Goal: Information Seeking & Learning: Learn about a topic

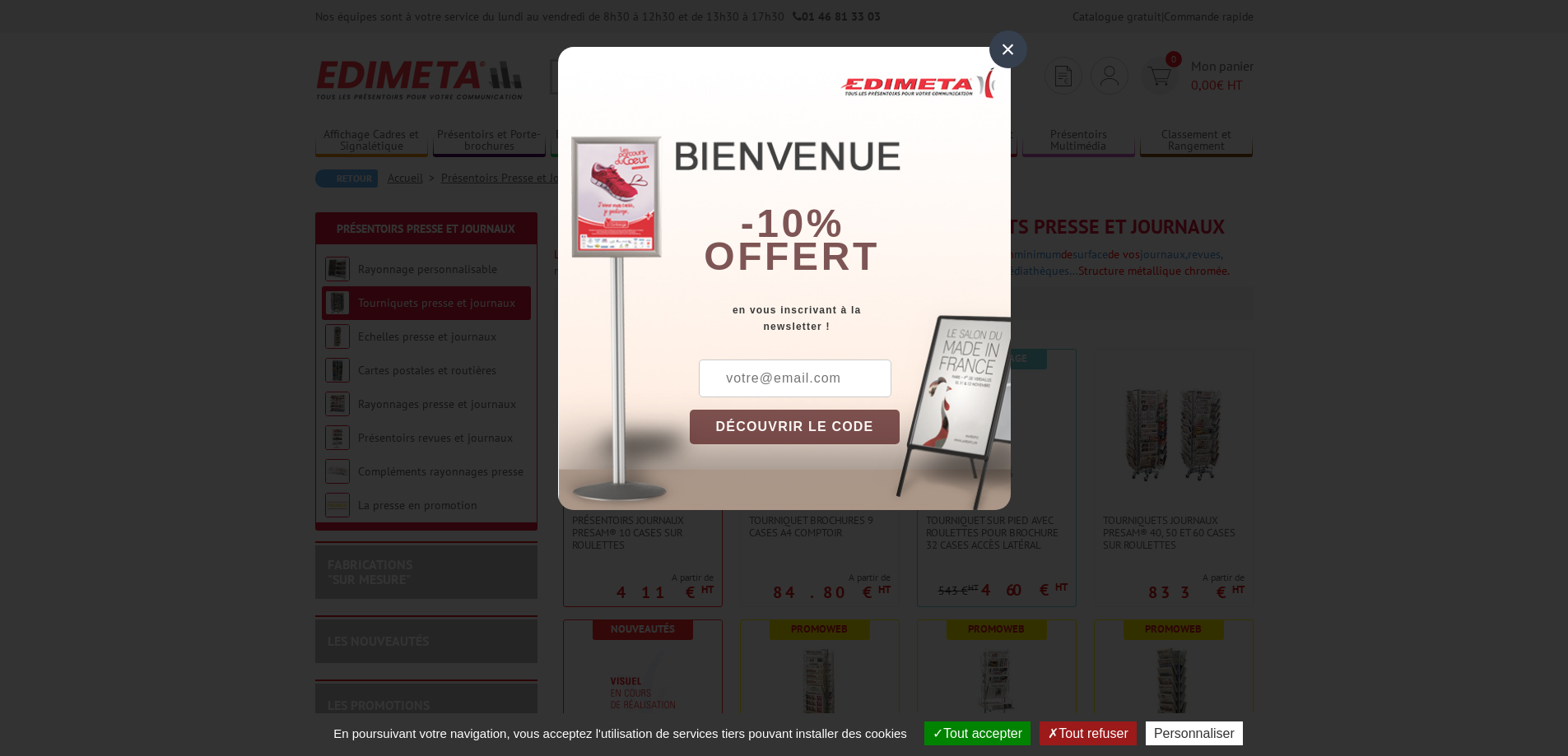
click at [1001, 49] on div "×" at bounding box center [1008, 50] width 38 height 38
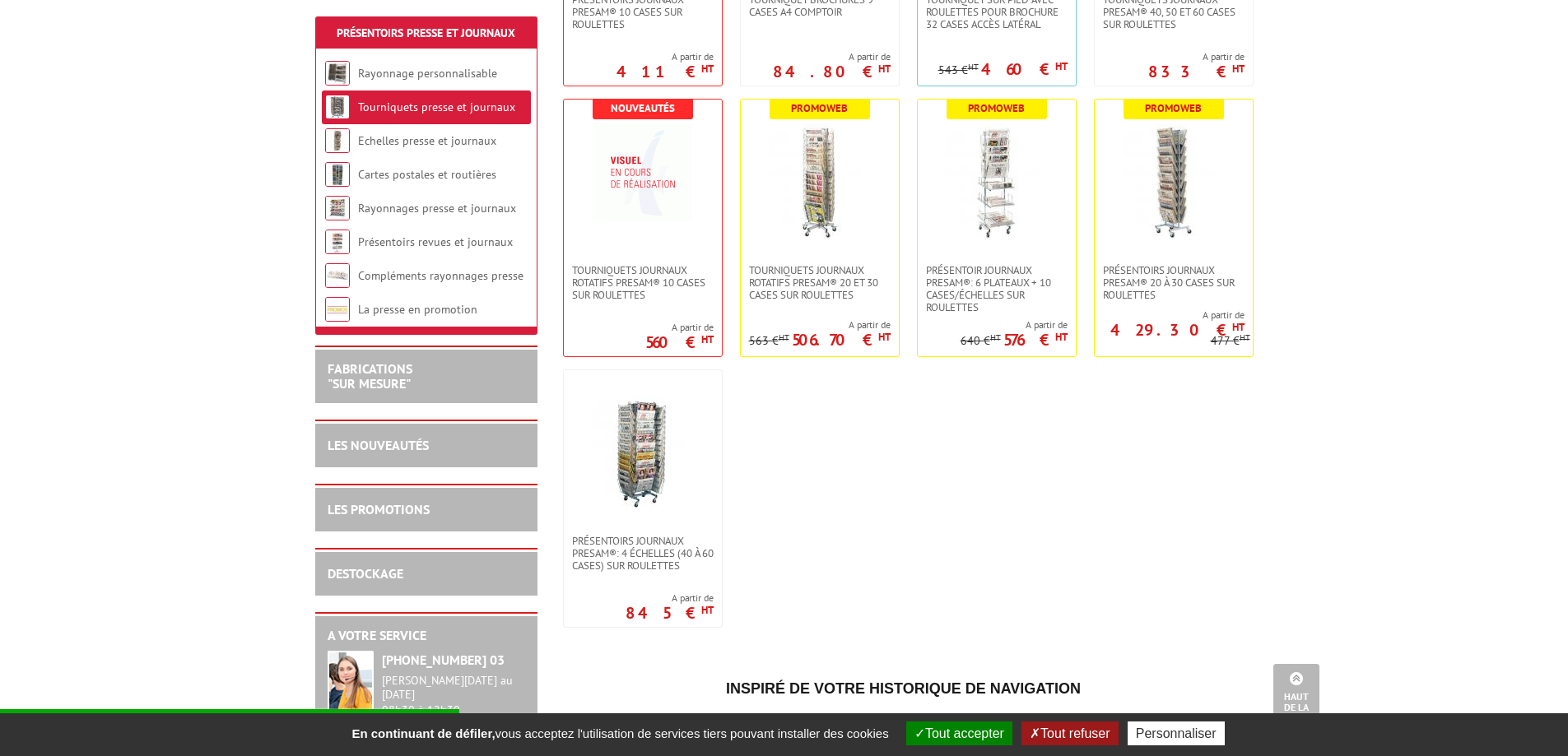
scroll to position [356, 0]
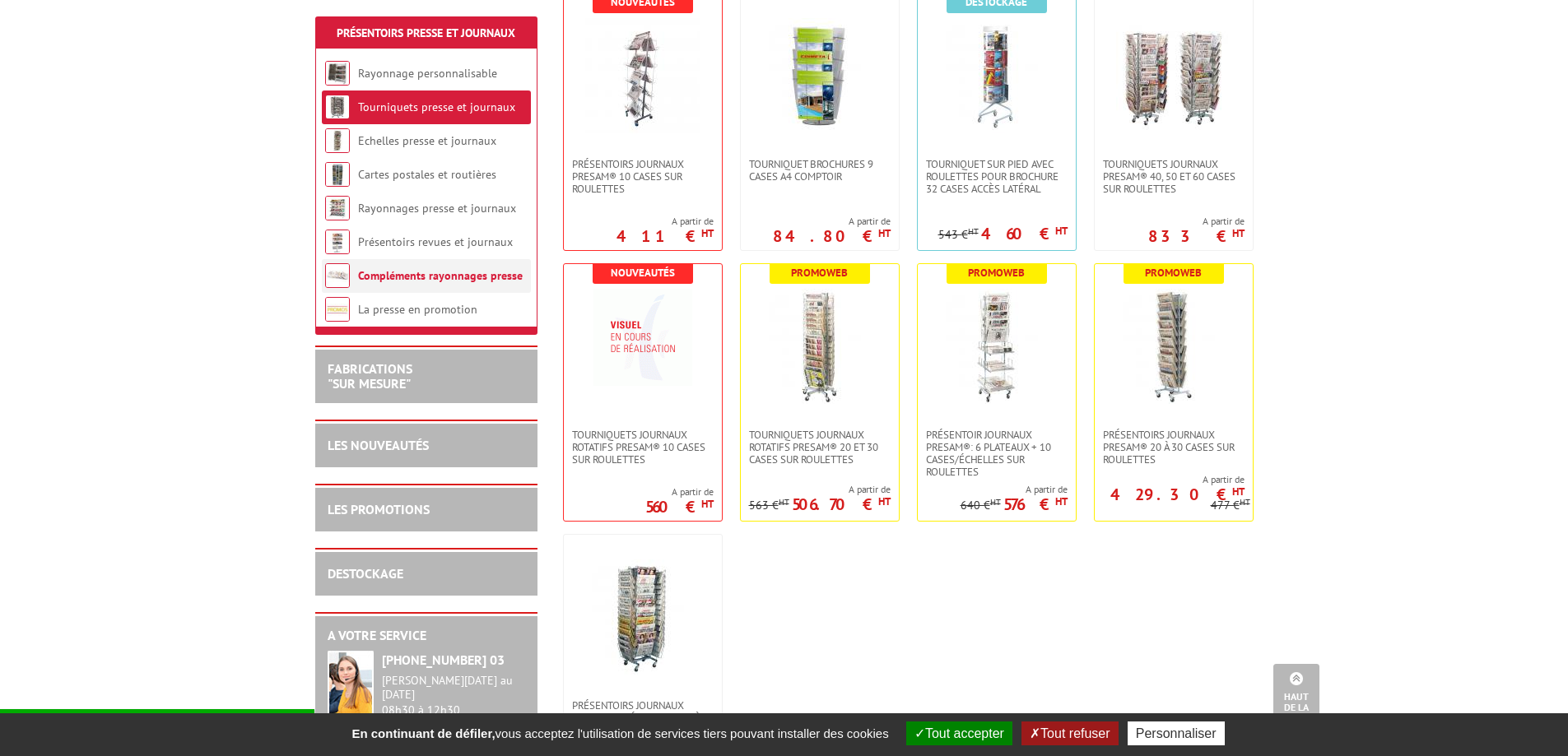
click at [445, 278] on link "Compléments rayonnages presse" at bounding box center [440, 276] width 164 height 15
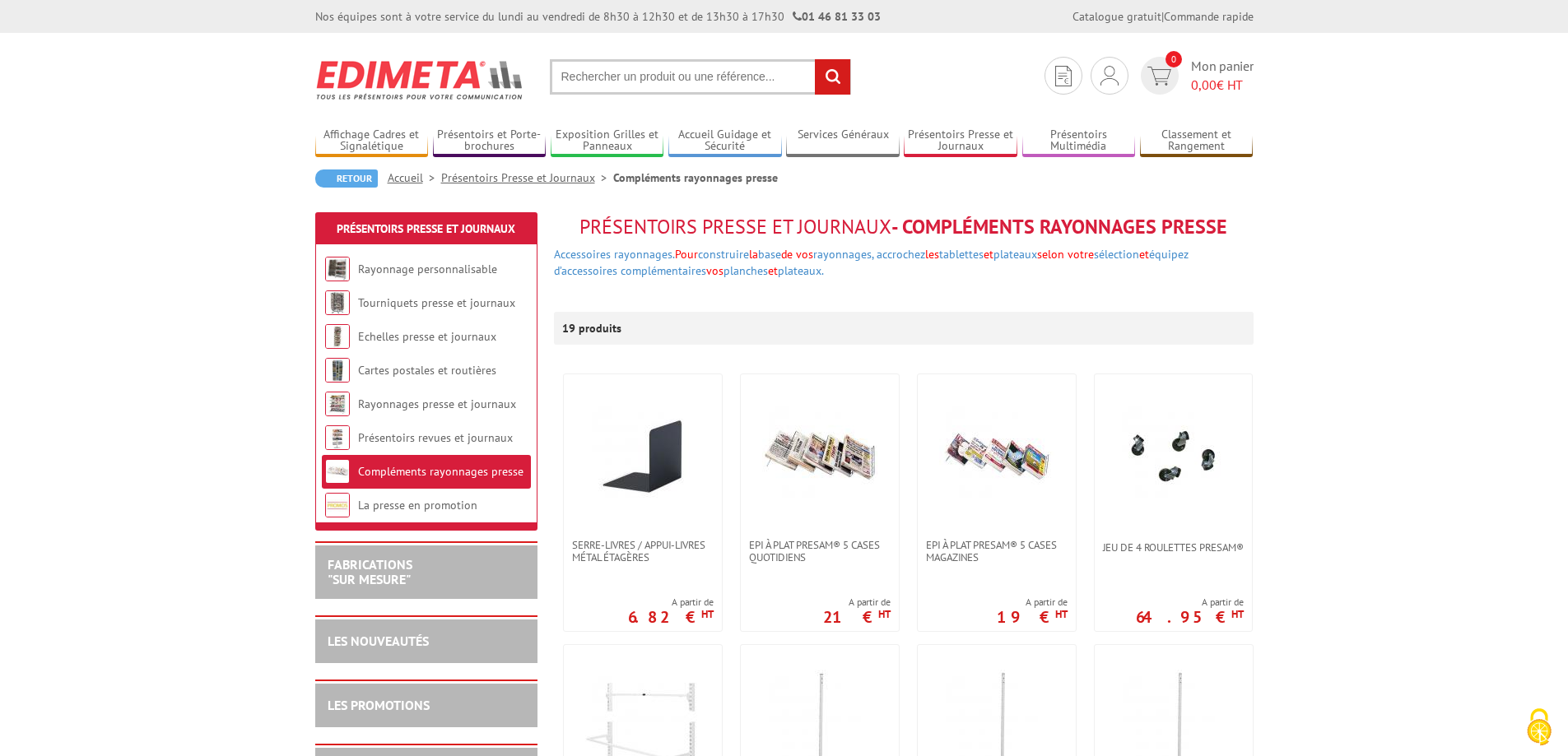
click at [579, 65] on input "text" at bounding box center [700, 77] width 301 height 36
type input "echelle presse"
click at [815, 59] on input "rechercher" at bounding box center [832, 77] width 36 height 36
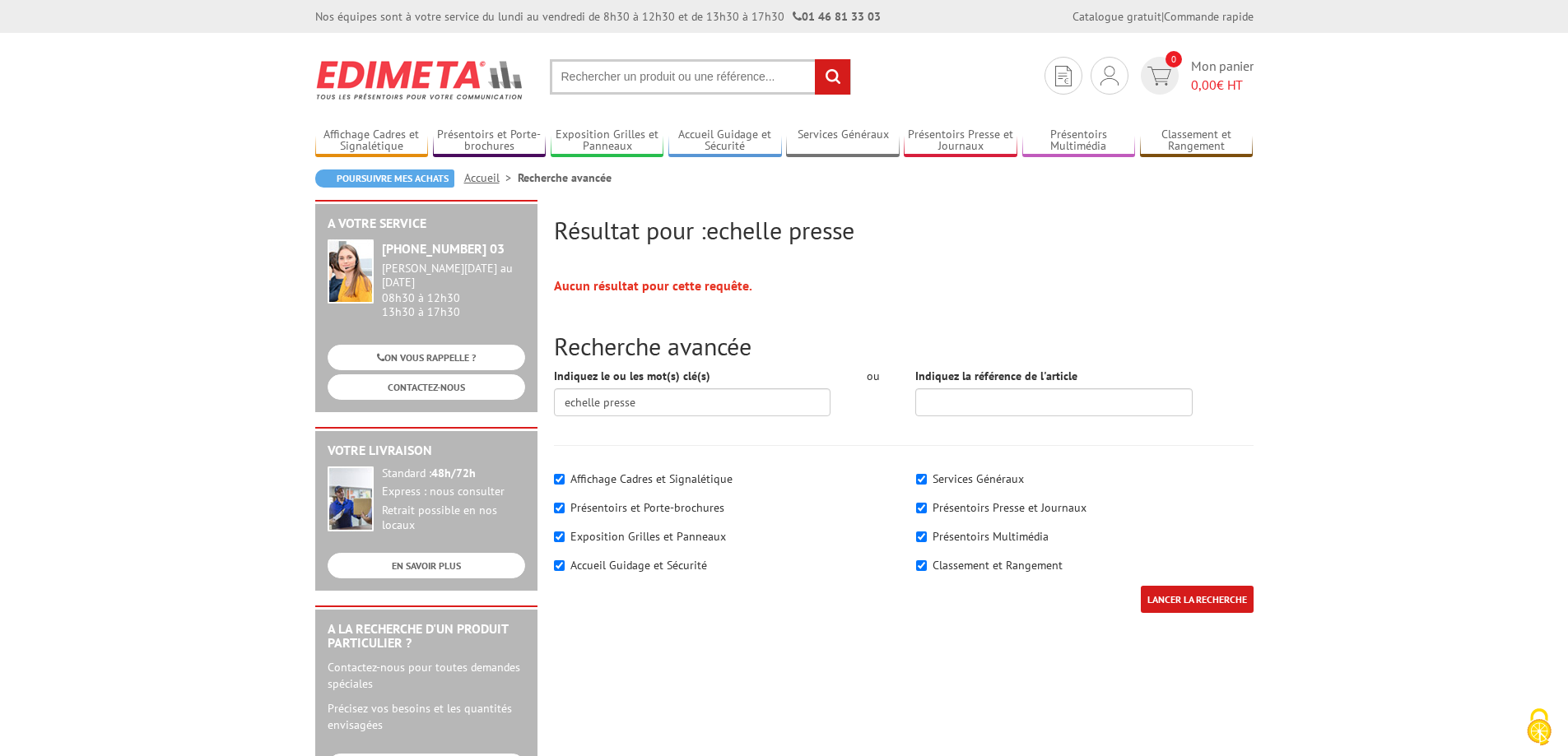
click at [654, 79] on input "text" at bounding box center [700, 77] width 301 height 36
click at [478, 178] on link "Accueil" at bounding box center [491, 178] width 54 height 15
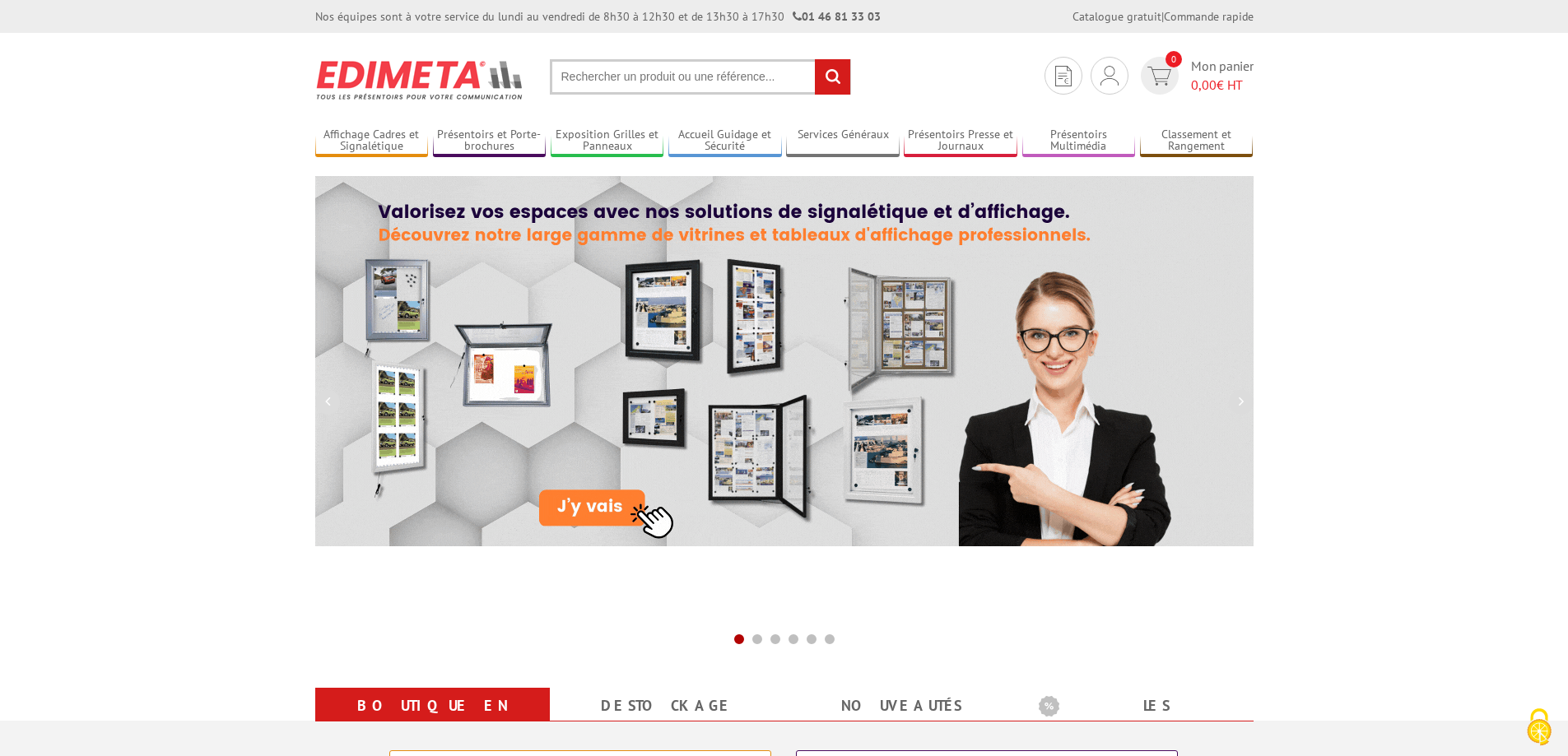
click at [625, 77] on input "text" at bounding box center [700, 77] width 301 height 36
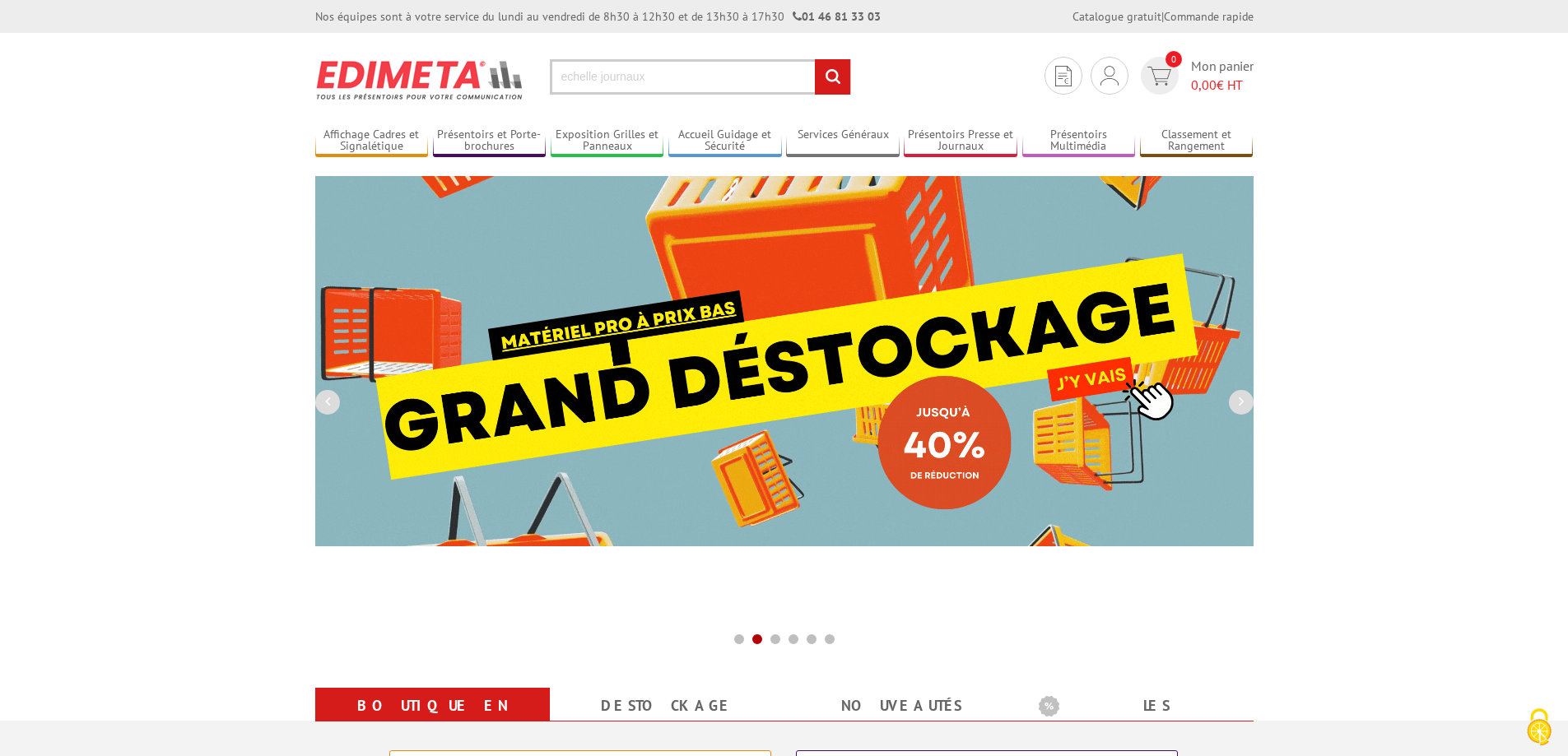
type input "echelle journaux"
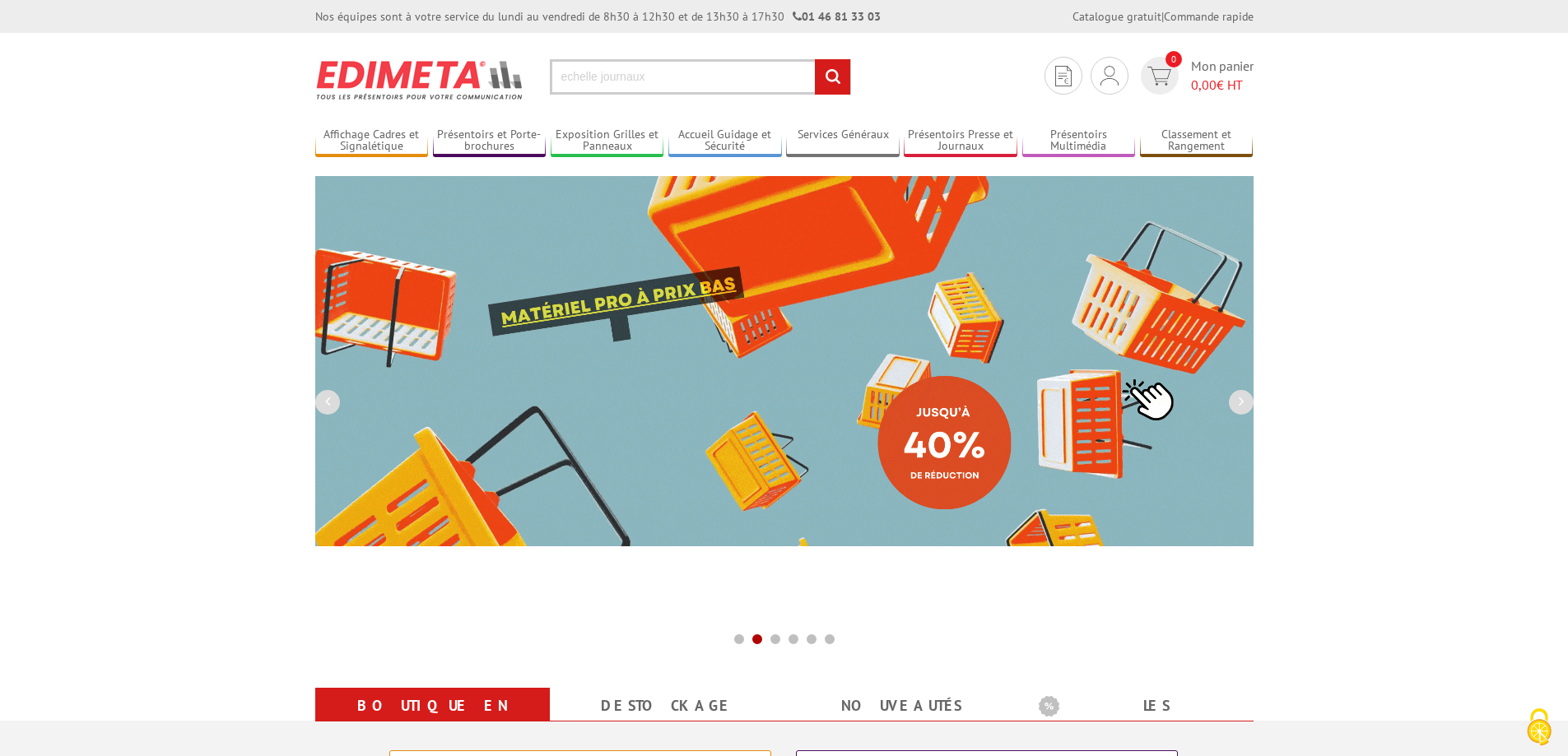
click at [815, 59] on input "rechercher" at bounding box center [832, 77] width 36 height 36
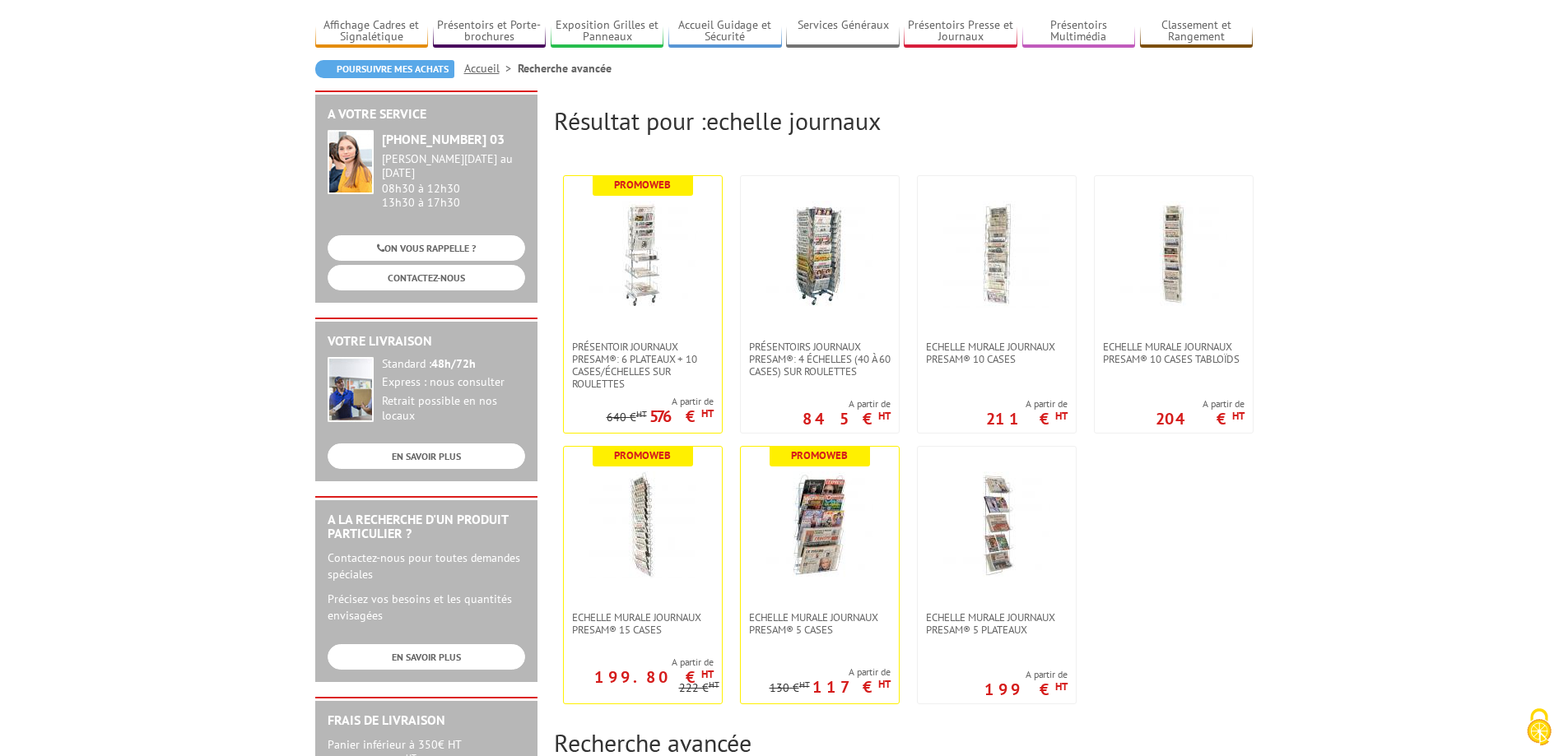
scroll to position [137, 0]
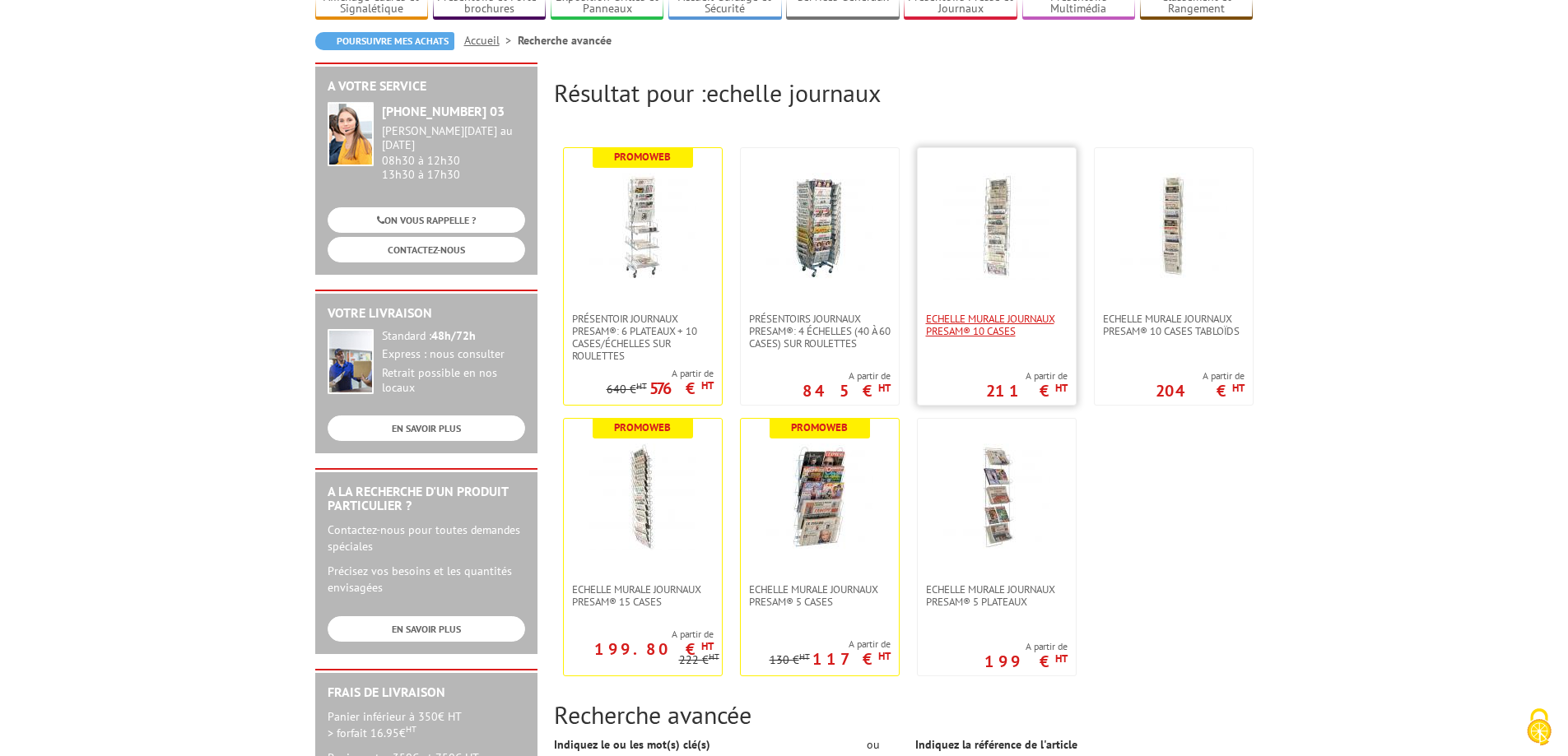
click at [994, 328] on span "Echelle murale journaux Presam® 10 cases" at bounding box center [996, 325] width 141 height 25
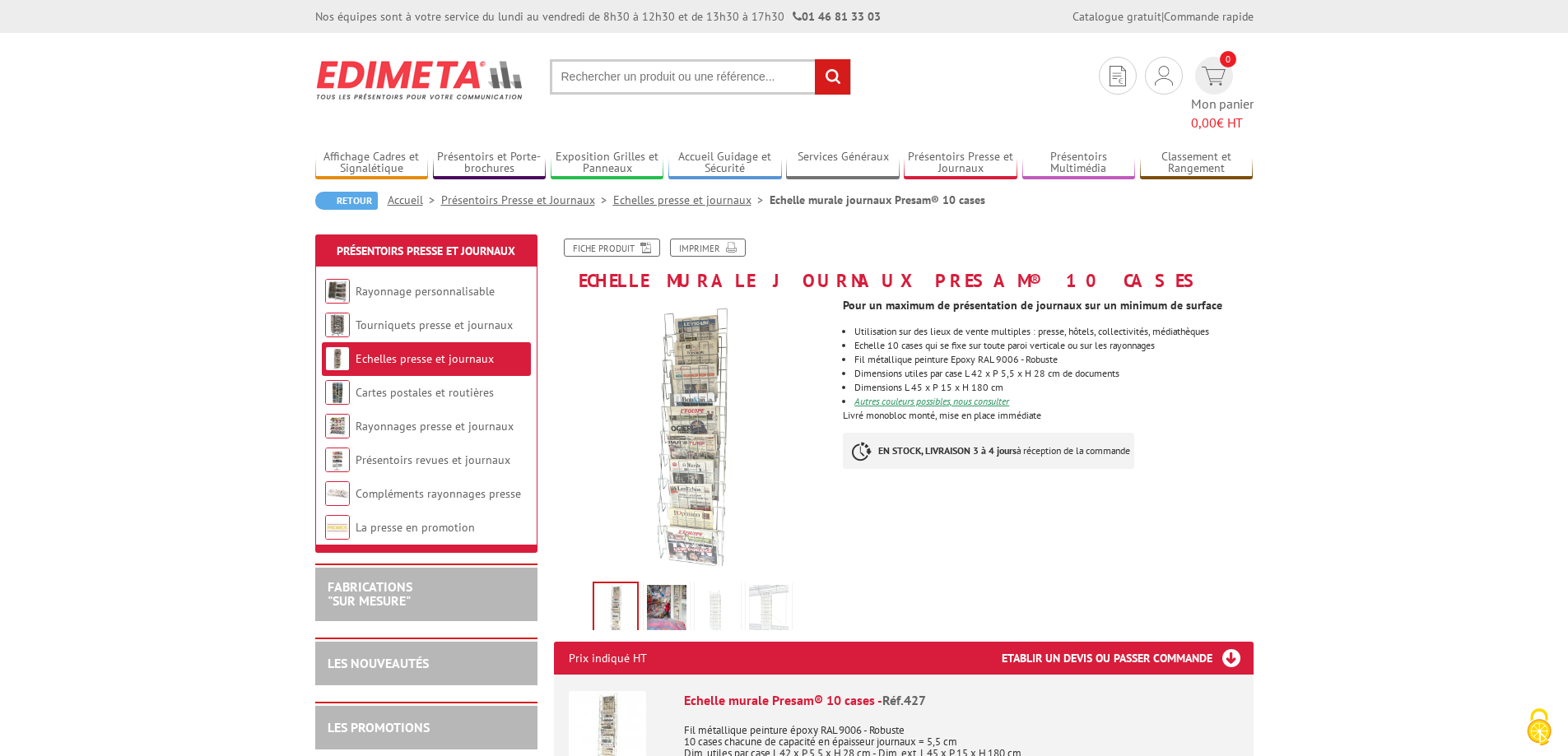
click at [671, 585] on img at bounding box center [667, 611] width 40 height 51
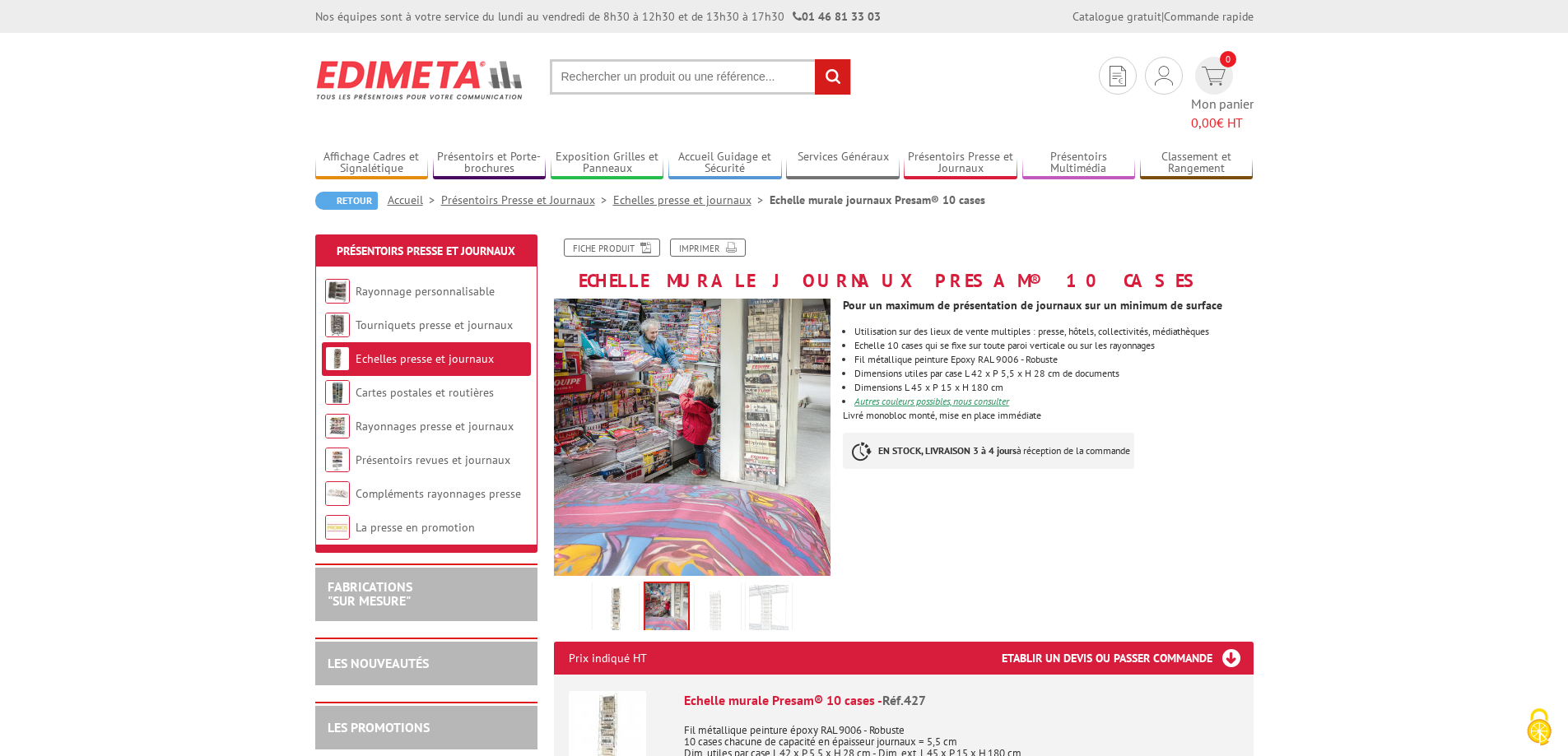
click at [724, 589] on img at bounding box center [717, 611] width 40 height 51
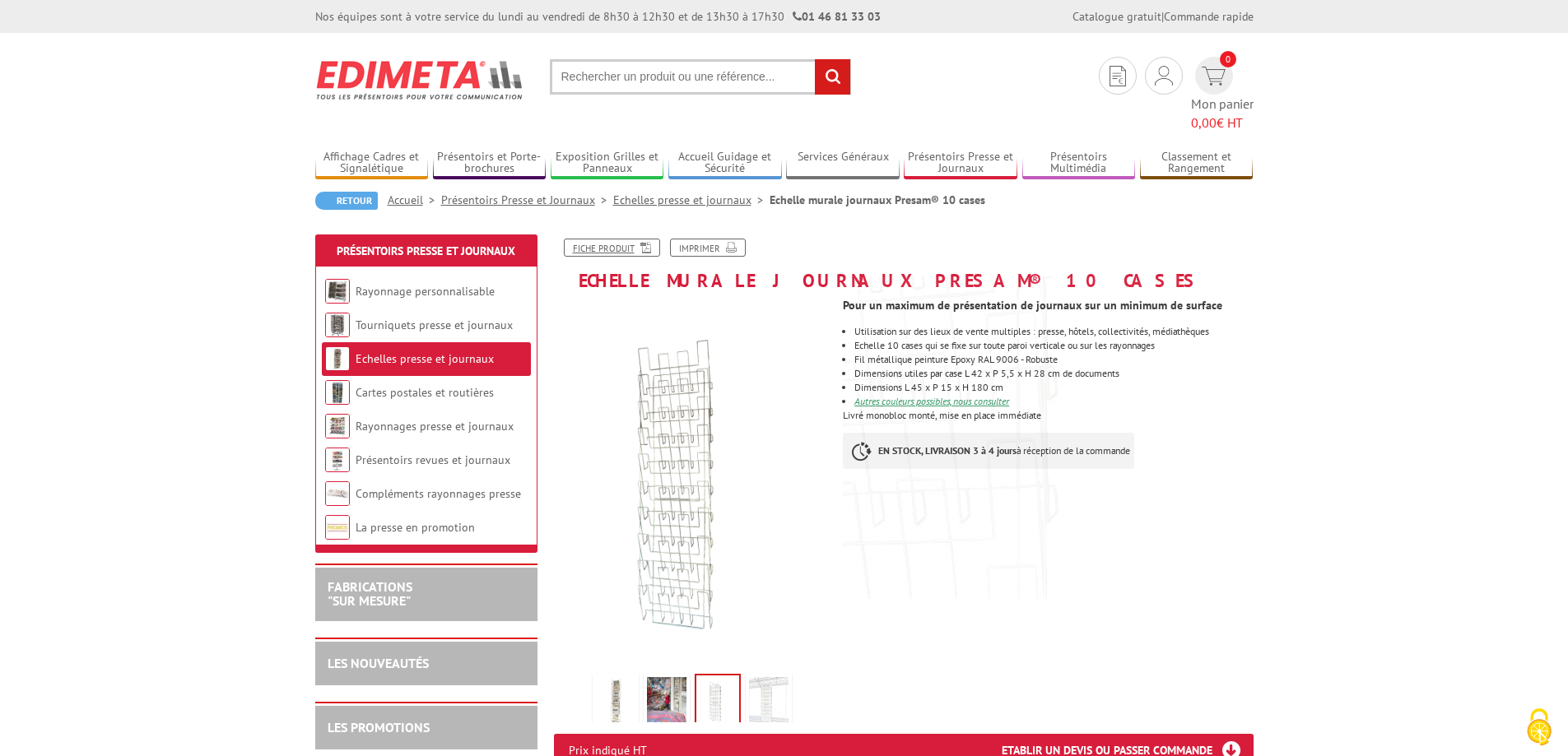
click at [644, 240] on icon at bounding box center [643, 246] width 17 height 14
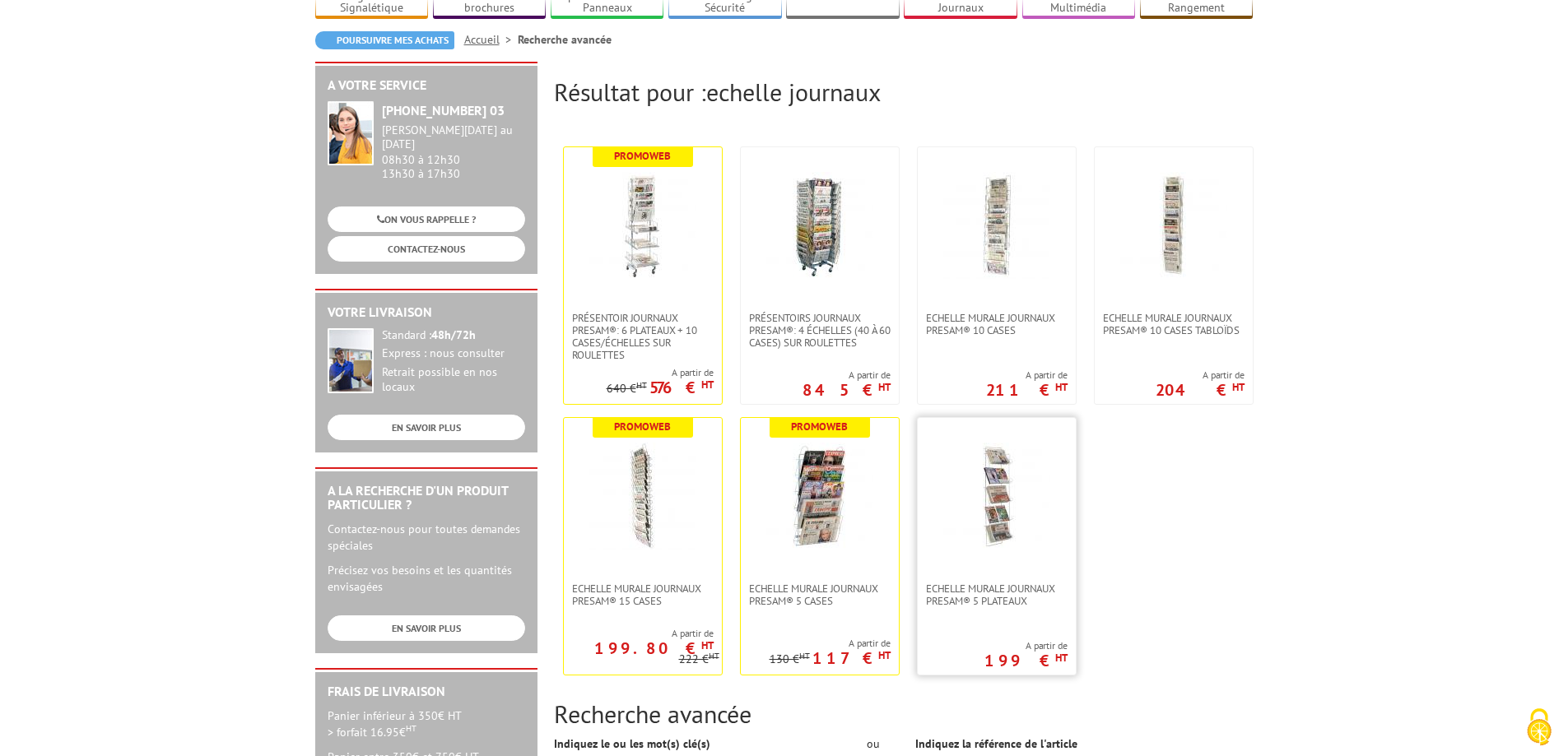
click at [1000, 520] on img at bounding box center [996, 496] width 107 height 107
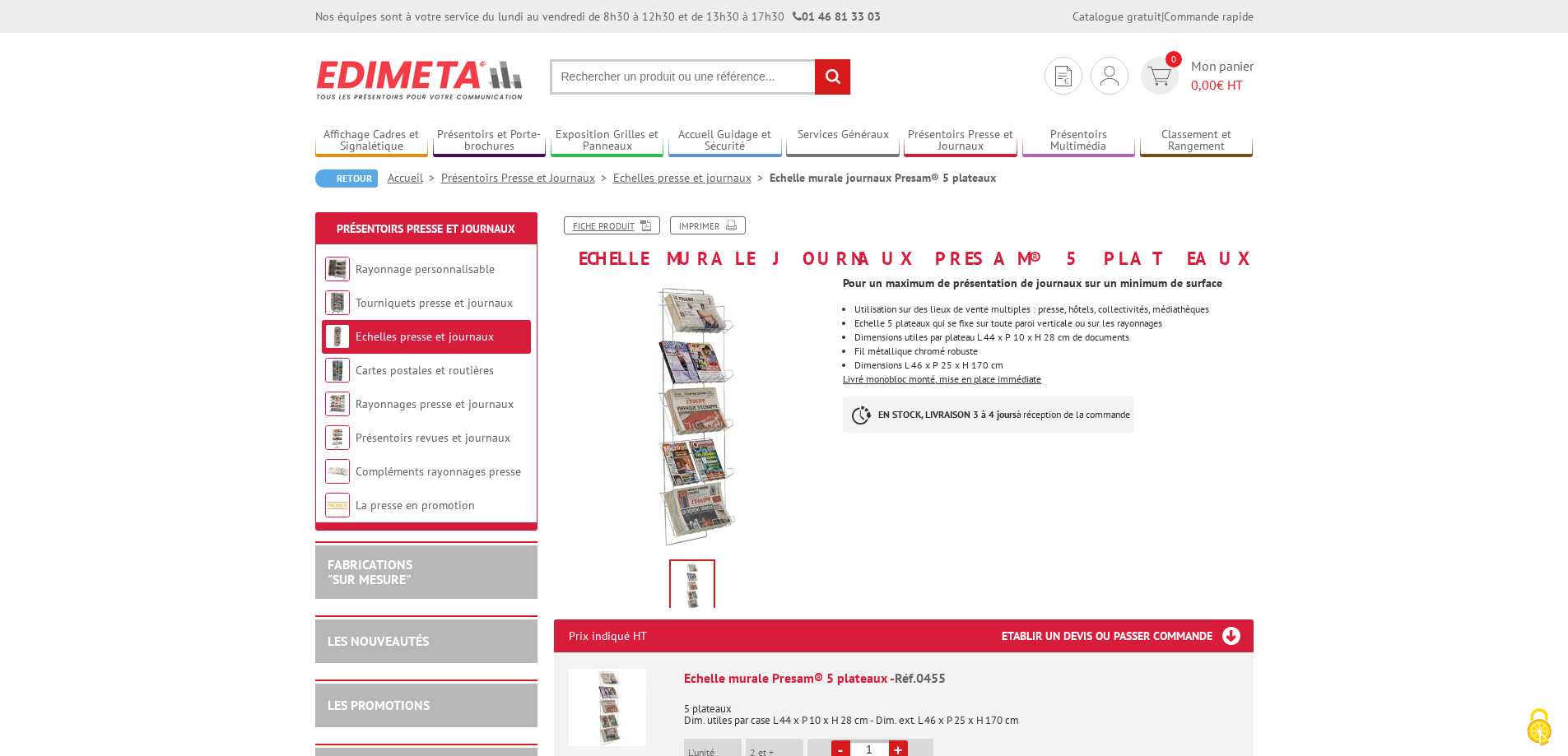
click at [630, 226] on link "Fiche produit" at bounding box center [612, 226] width 96 height 18
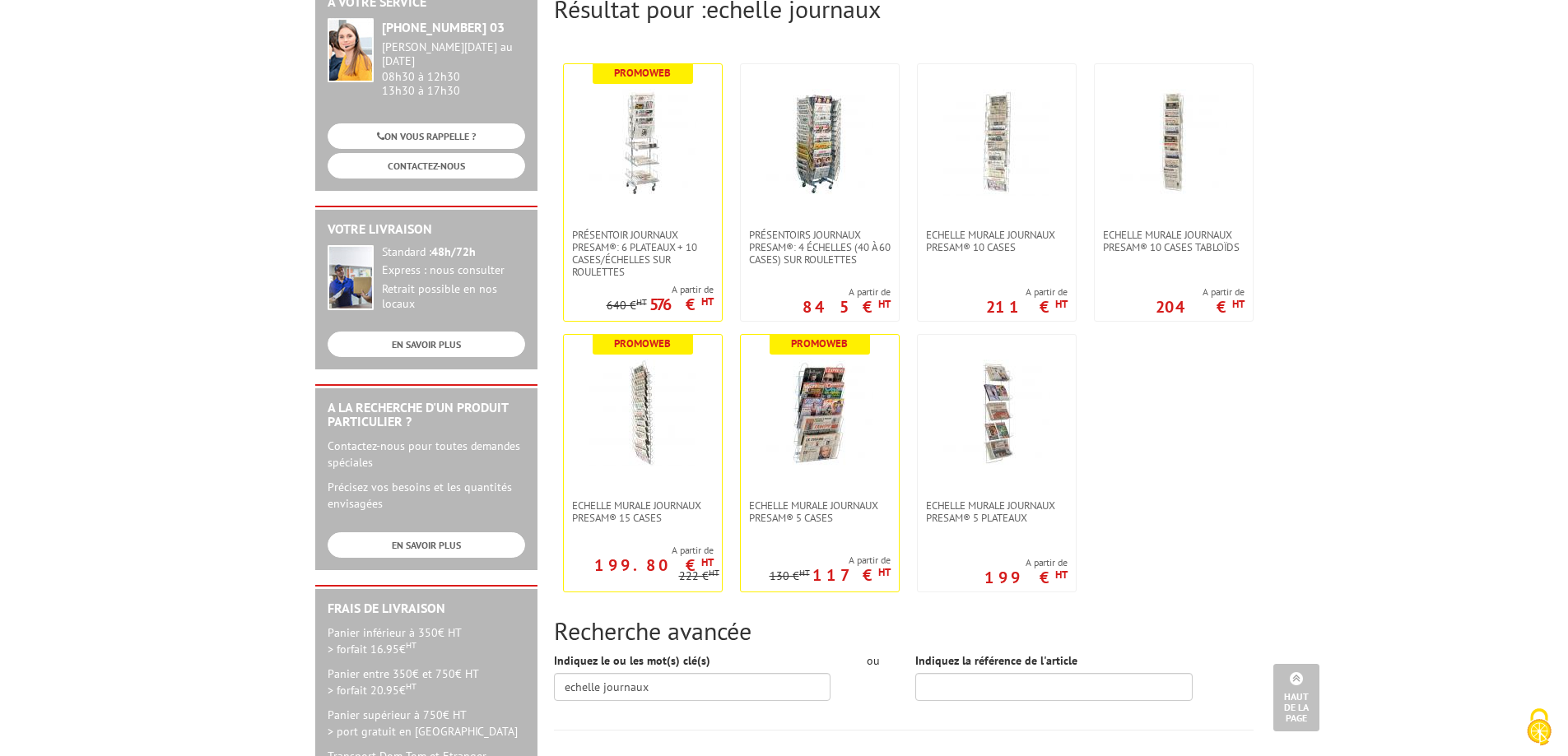
scroll to position [194, 0]
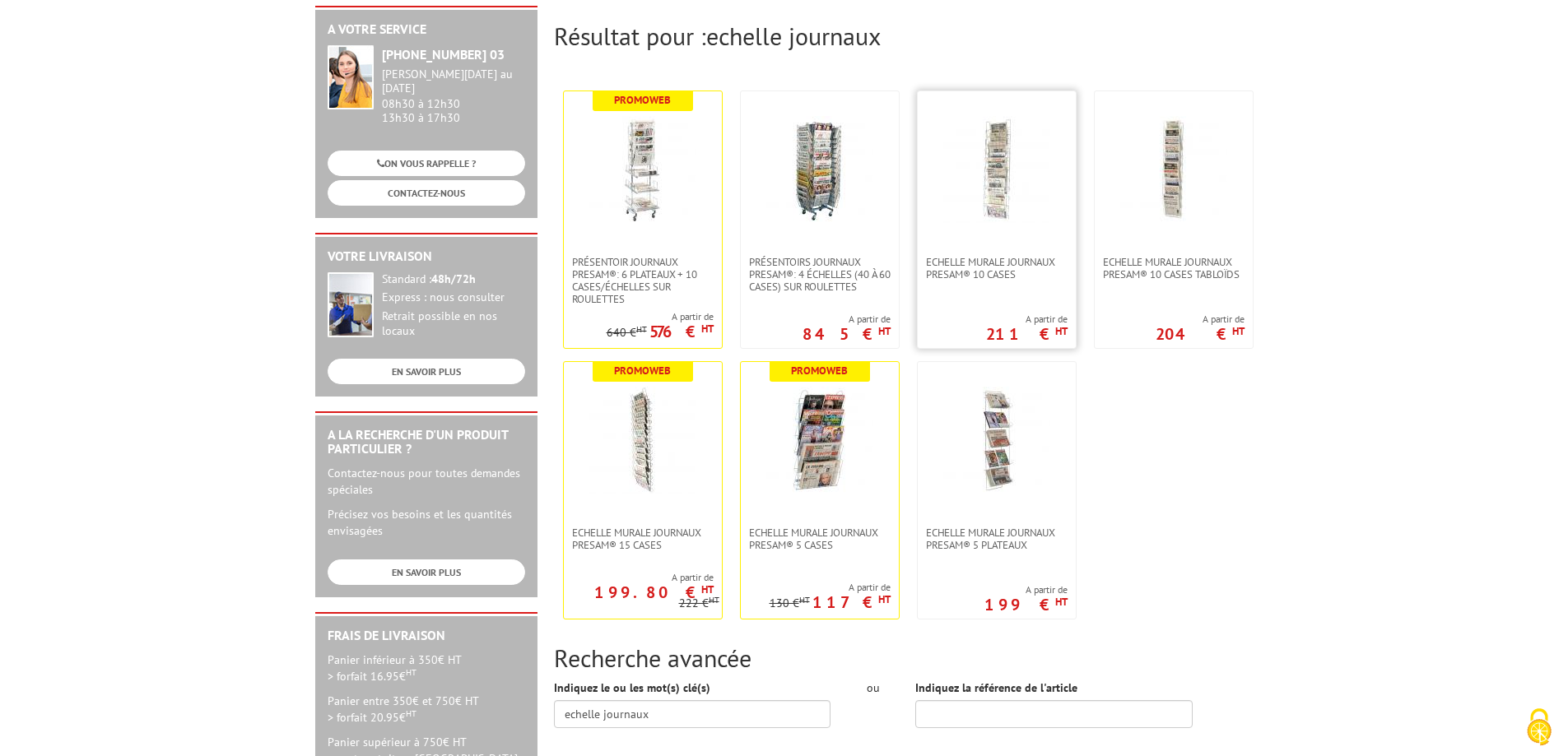
click at [1001, 184] on img at bounding box center [996, 169] width 107 height 107
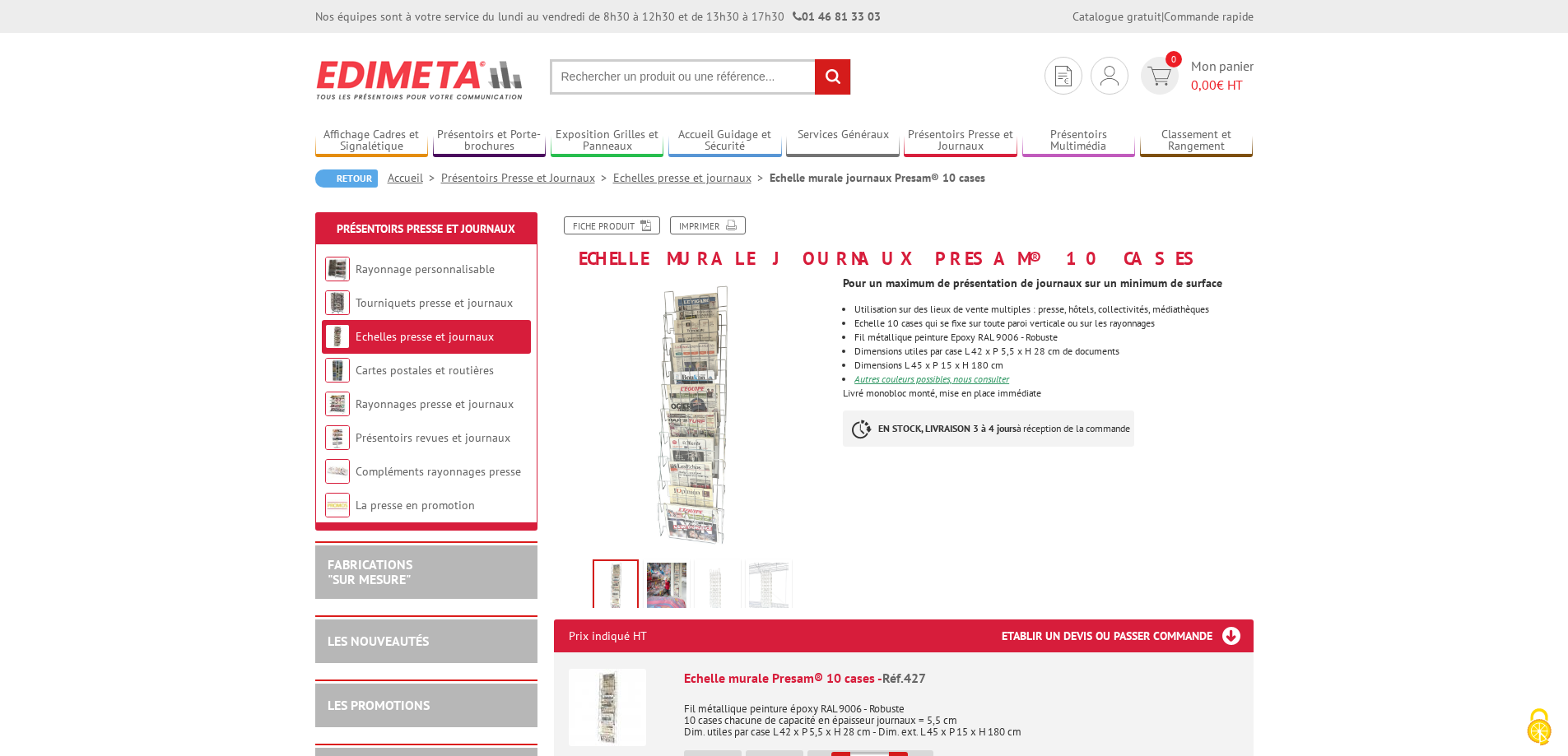
click at [670, 584] on img at bounding box center [667, 588] width 40 height 51
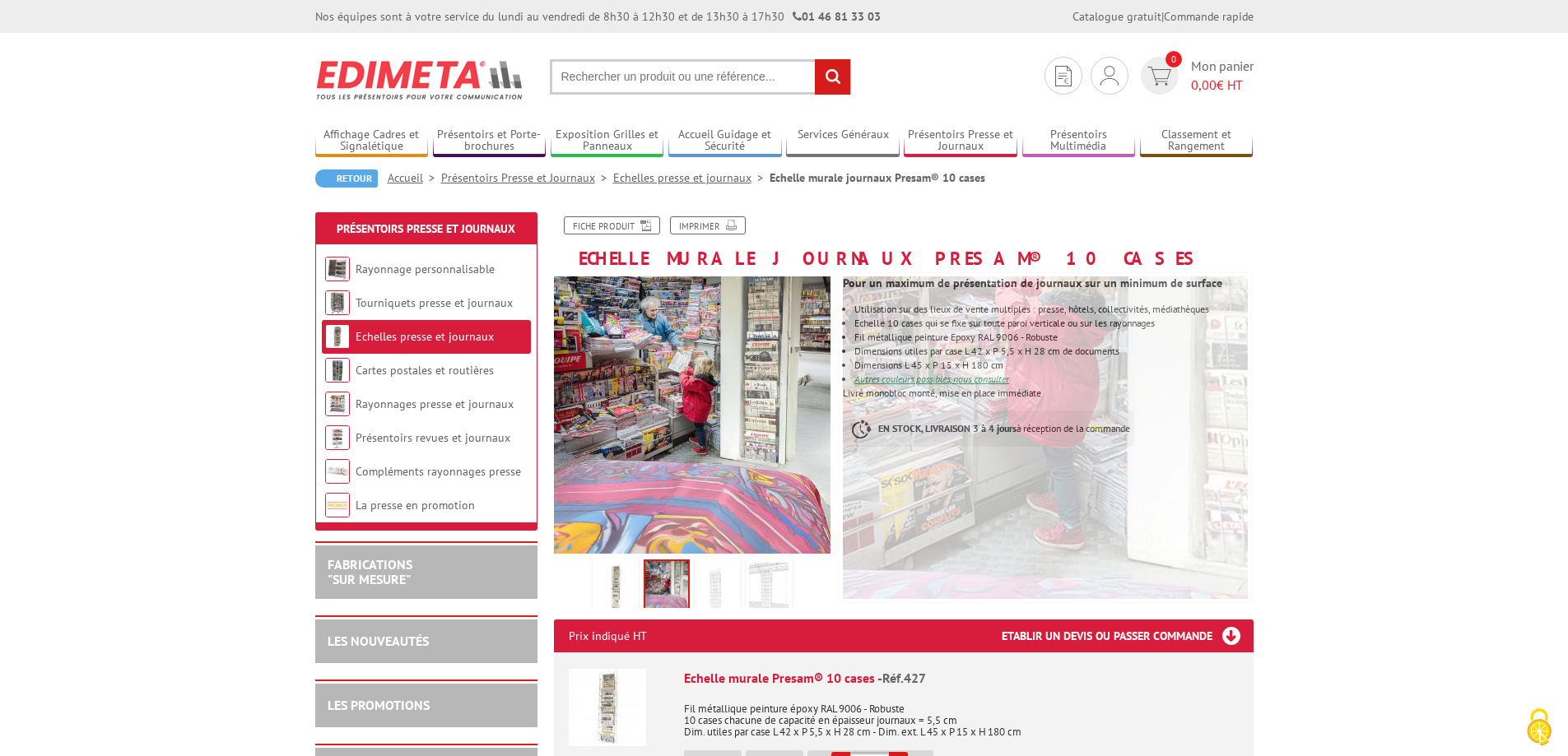
click at [720, 587] on img at bounding box center [717, 588] width 40 height 51
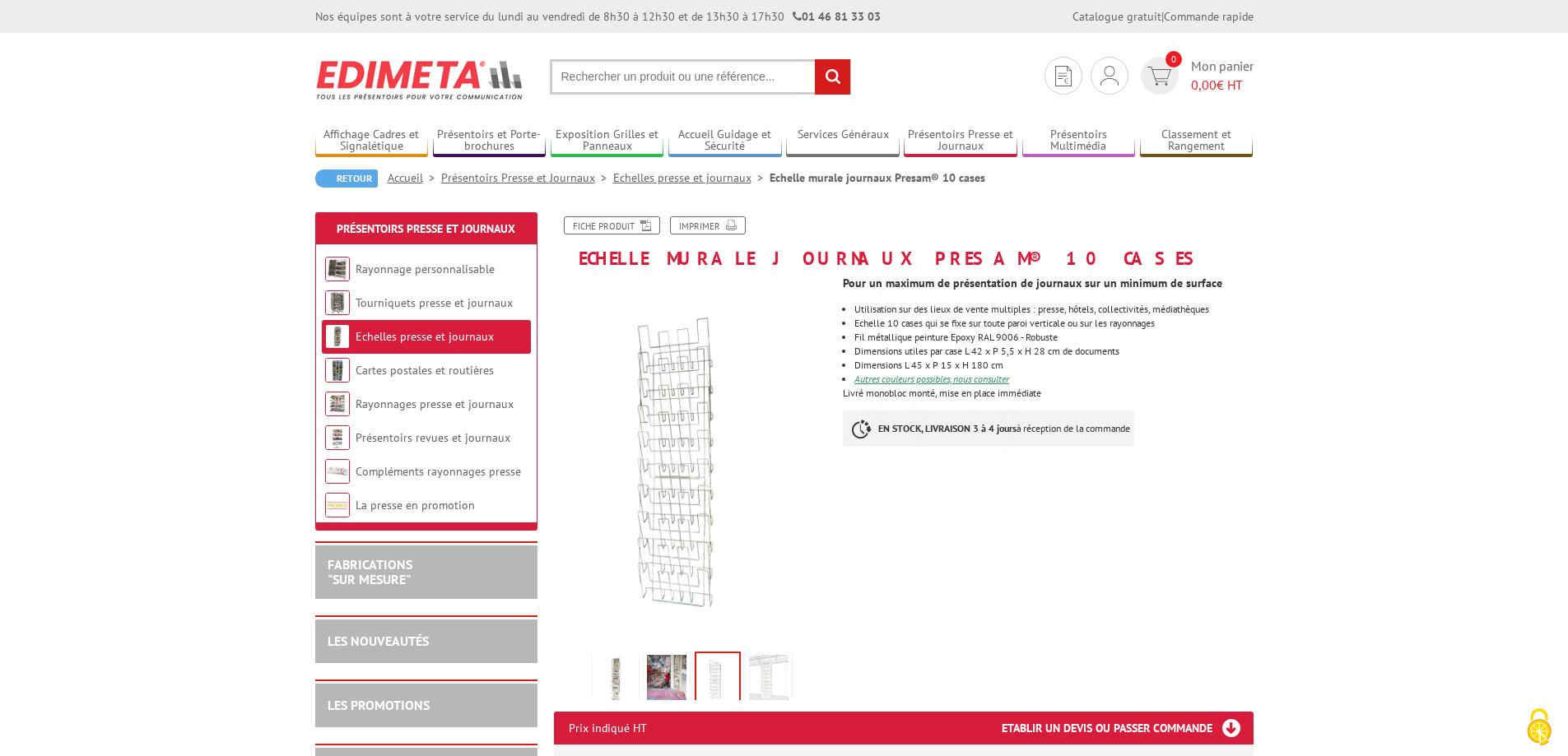
click at [617, 678] on img at bounding box center [616, 680] width 40 height 51
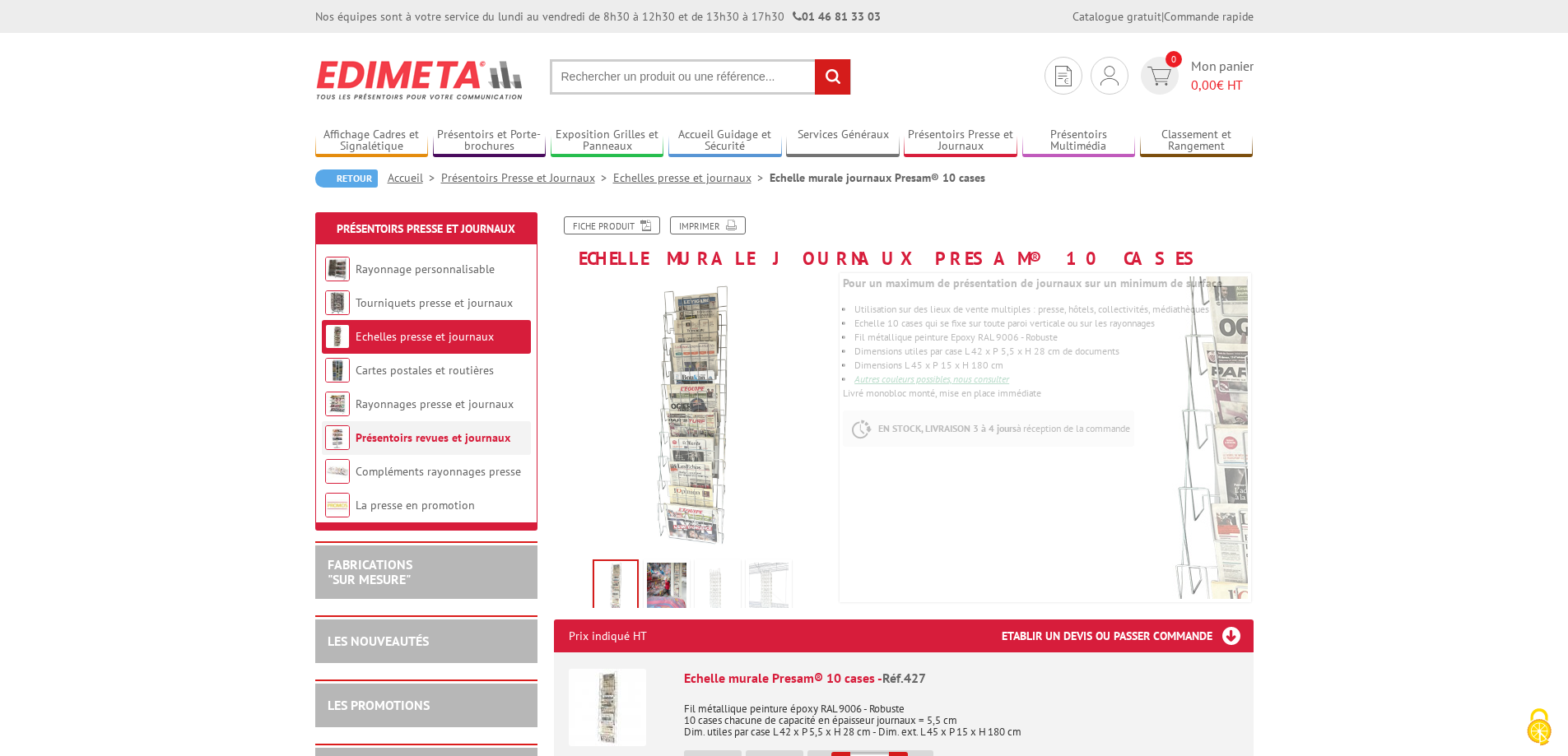
click at [469, 444] on link "Présentoirs revues et journaux" at bounding box center [432, 438] width 155 height 15
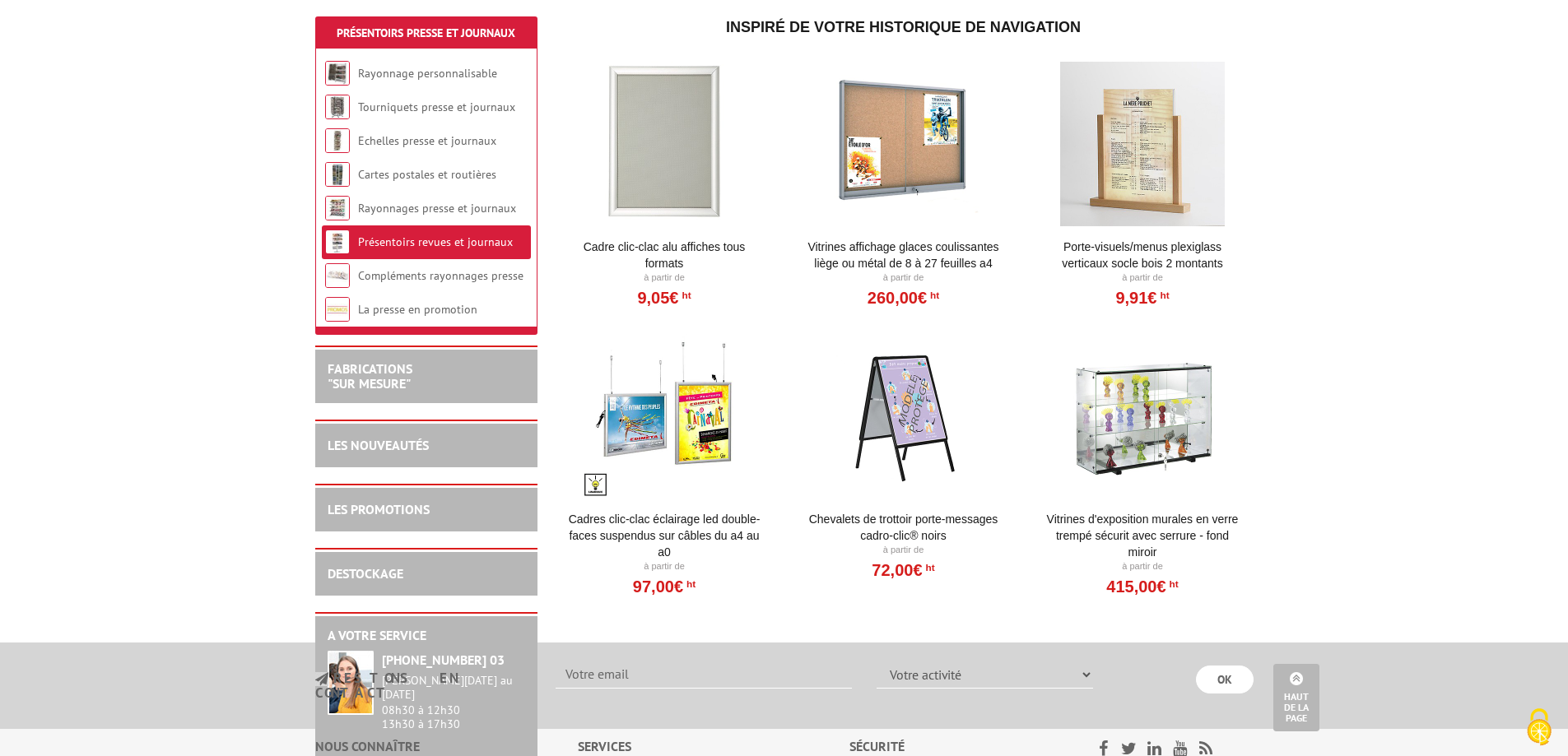
scroll to position [960, 0]
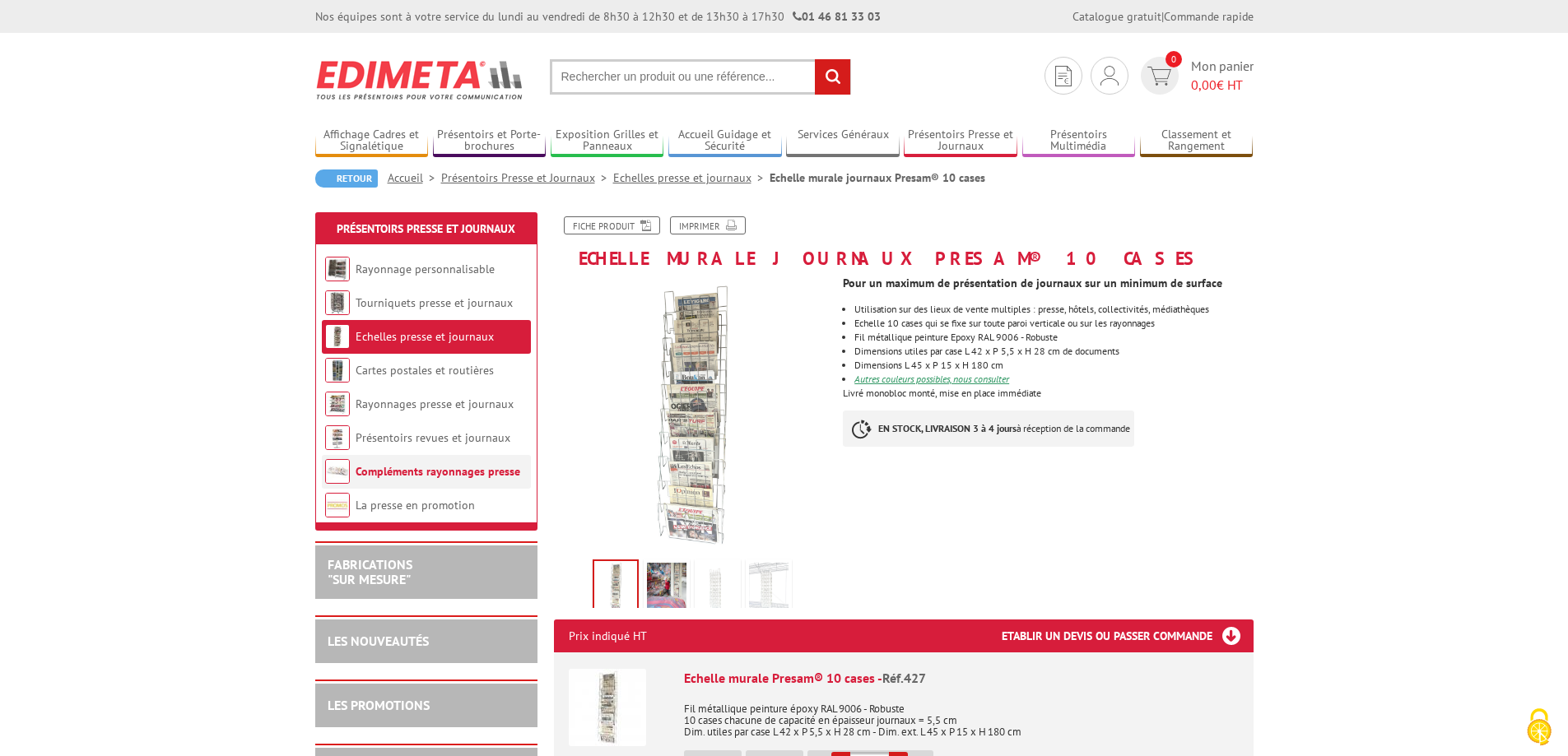
click at [390, 474] on link "Compléments rayonnages presse" at bounding box center [437, 472] width 164 height 15
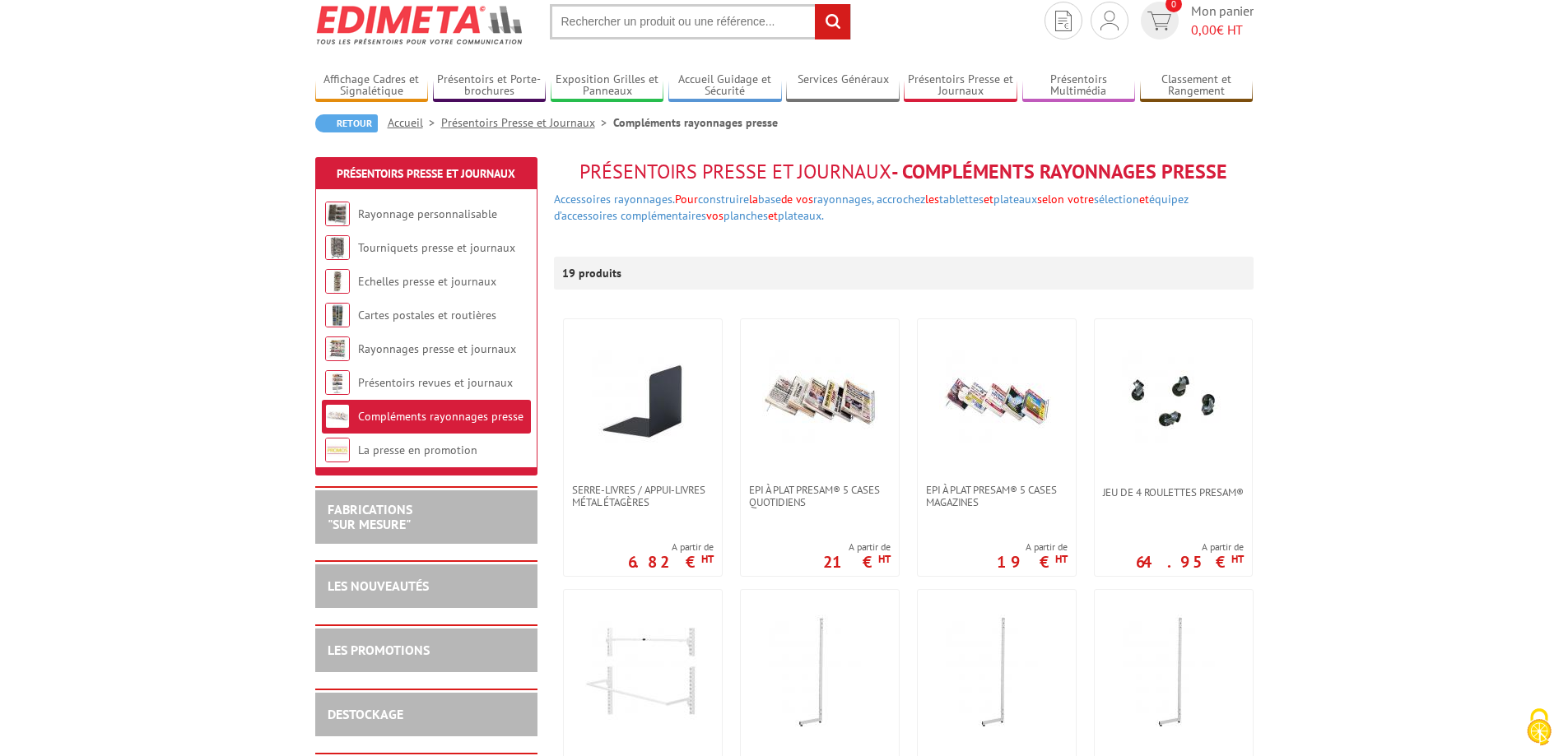
scroll to position [27, 0]
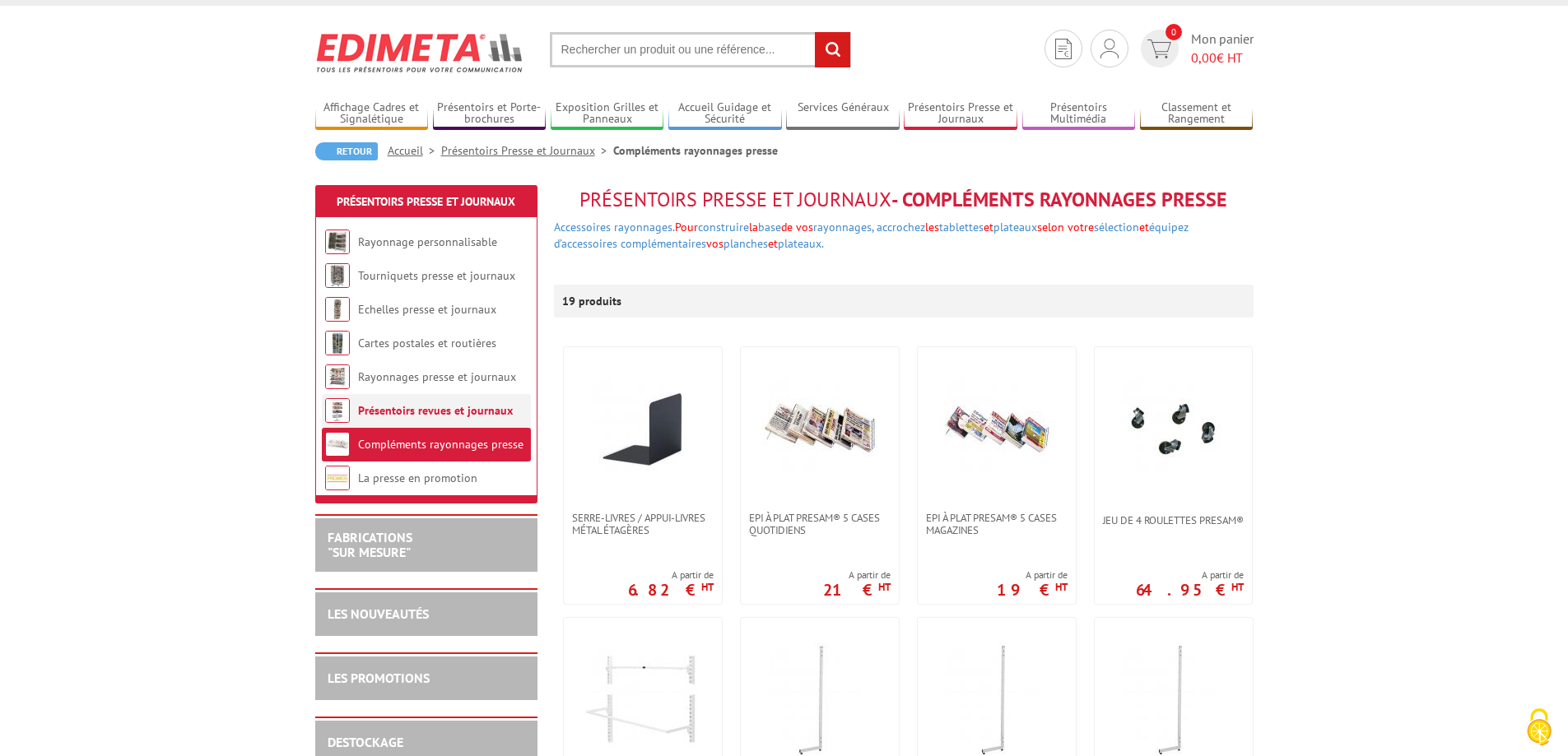
click at [420, 408] on link "Présentoirs revues et journaux" at bounding box center [435, 411] width 155 height 15
